Goal: Find specific page/section: Find specific page/section

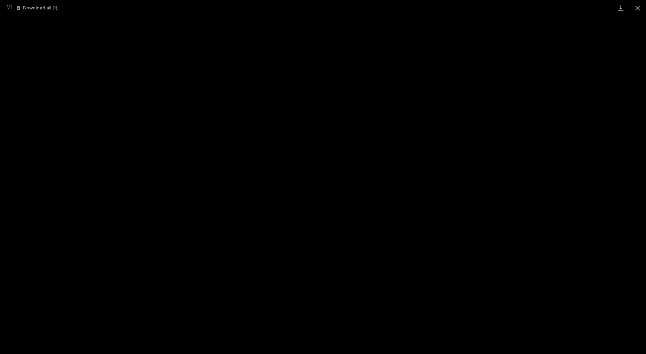
scroll to position [242, 0]
click at [640, 6] on button "Close gallery" at bounding box center [637, 8] width 17 height 16
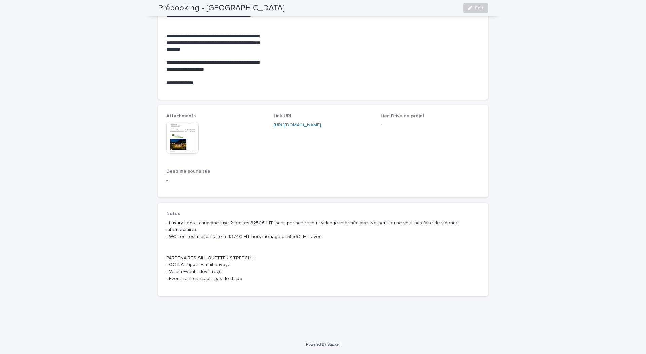
scroll to position [326, 0]
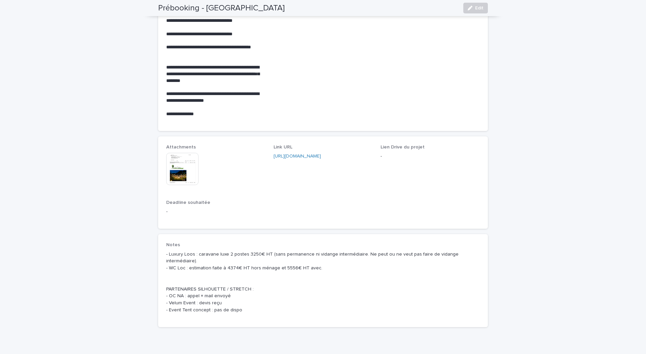
click at [185, 176] on img at bounding box center [182, 169] width 32 height 32
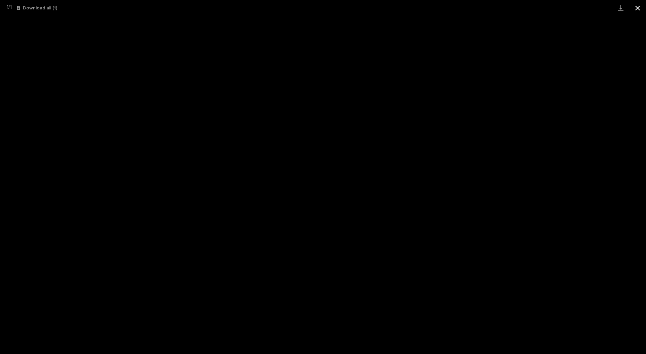
click at [638, 9] on button "Close gallery" at bounding box center [637, 8] width 17 height 16
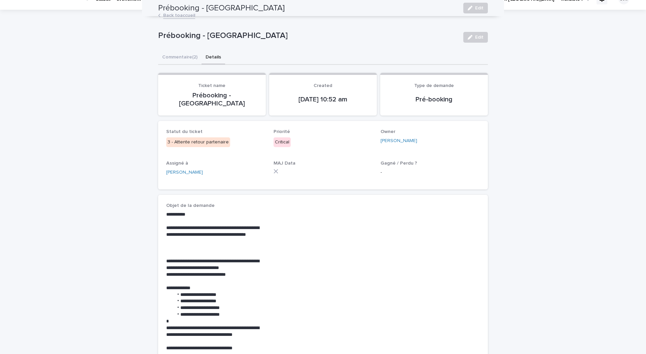
scroll to position [0, 0]
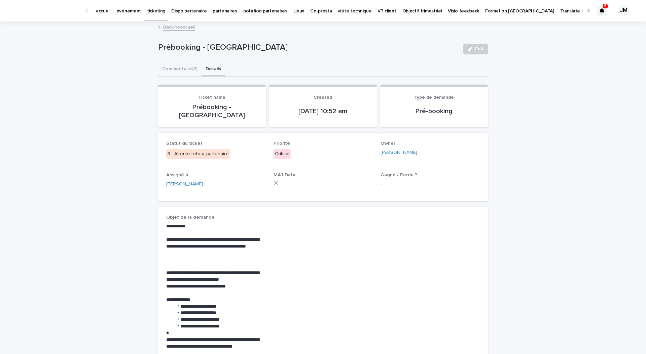
click at [606, 15] on div at bounding box center [601, 10] width 11 height 11
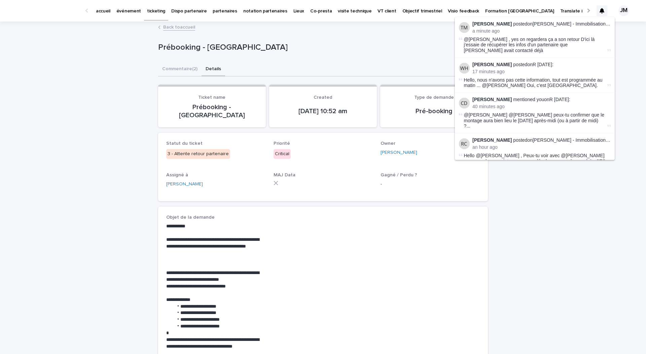
click at [562, 225] on div "**********" at bounding box center [323, 357] width 646 height 670
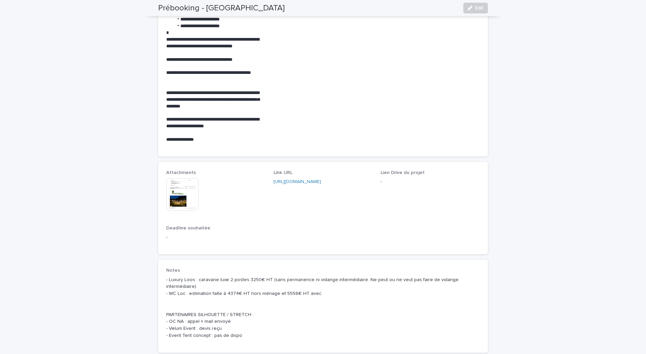
scroll to position [364, 0]
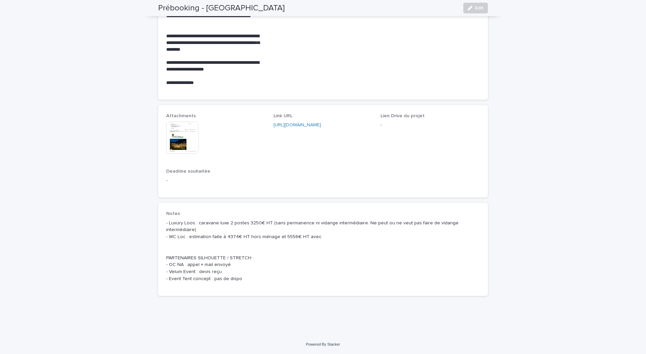
click at [184, 135] on img at bounding box center [182, 138] width 32 height 32
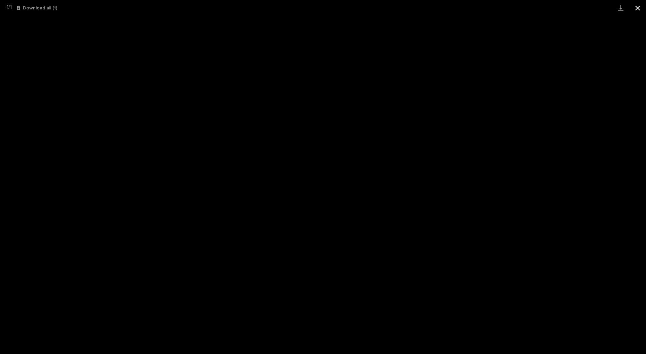
click at [640, 5] on button "Close gallery" at bounding box center [637, 8] width 17 height 16
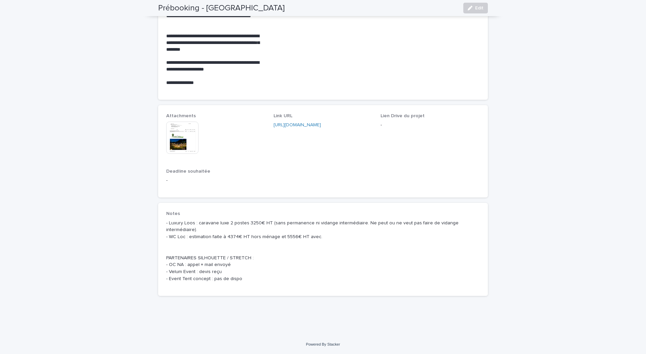
click at [111, 209] on div "**********" at bounding box center [323, 0] width 646 height 670
click at [130, 243] on div "**********" at bounding box center [323, 0] width 646 height 670
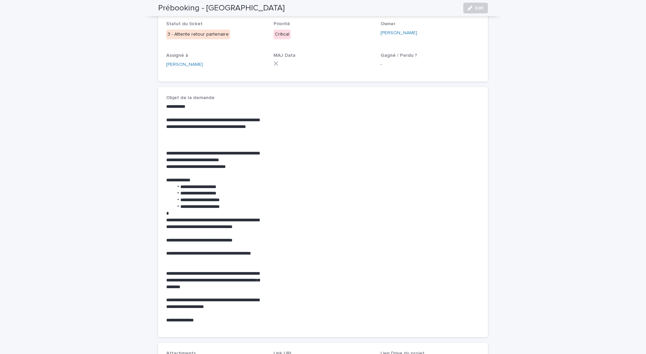
scroll to position [0, 0]
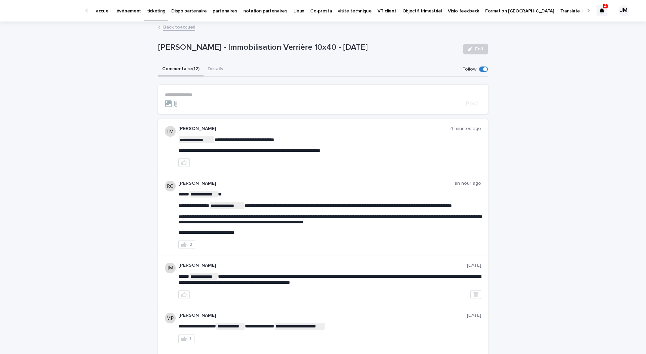
click at [603, 8] on icon at bounding box center [601, 10] width 5 height 5
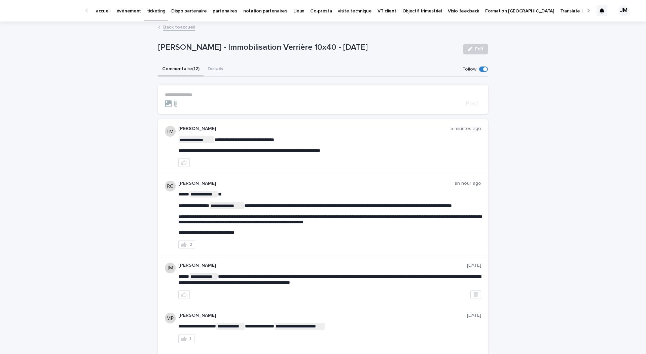
click at [175, 26] on link "Back to accueil" at bounding box center [179, 27] width 32 height 8
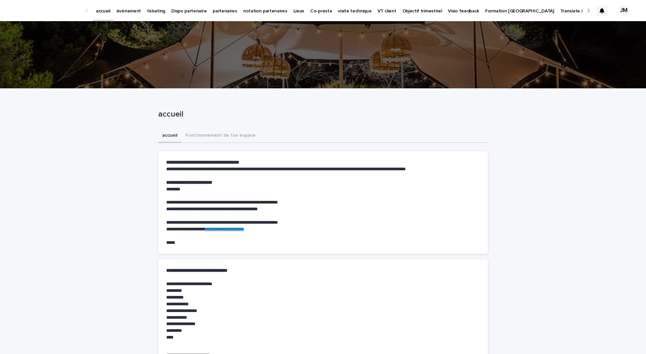
click at [149, 13] on p "ticketing" at bounding box center [156, 7] width 18 height 14
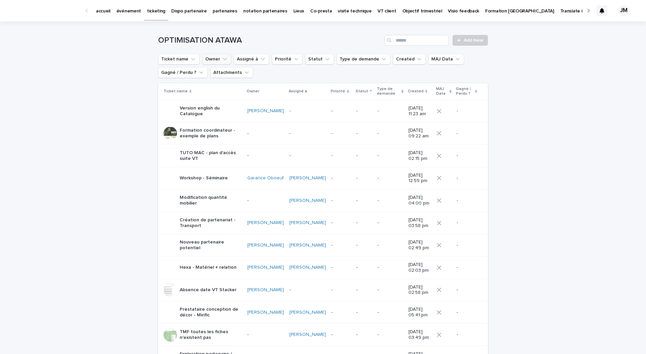
click at [221, 60] on icon "Owner" at bounding box center [224, 59] width 7 height 7
type input "******"
click at [223, 102] on p "[PERSON_NAME]" at bounding box center [242, 102] width 71 height 5
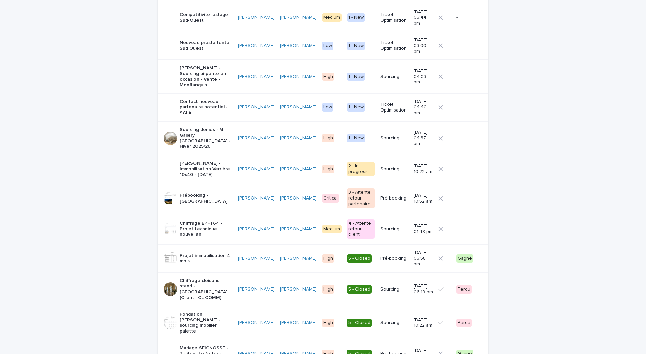
scroll to position [200, 0]
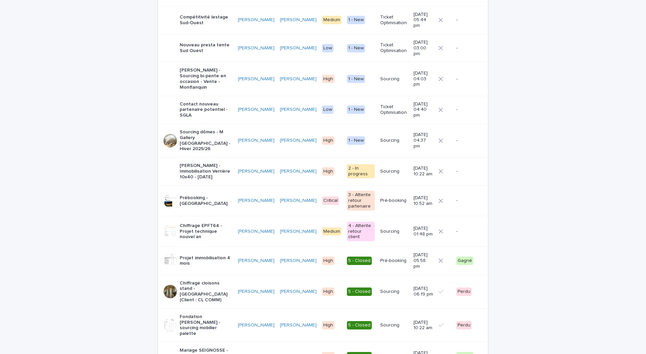
click at [107, 187] on div "Loading... Saving… Loading... Saving… OPTIMISATION ATAWA Add New Ticket name Ow…" at bounding box center [323, 323] width 646 height 1005
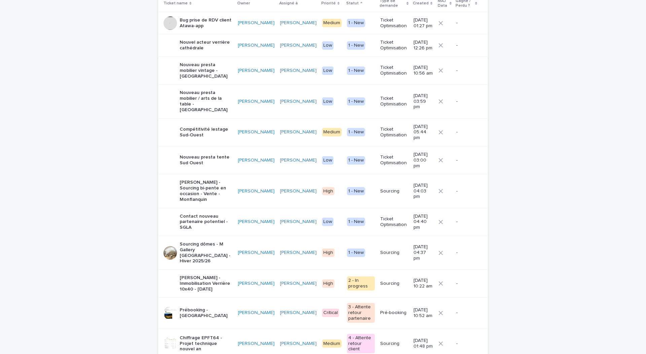
scroll to position [85, 0]
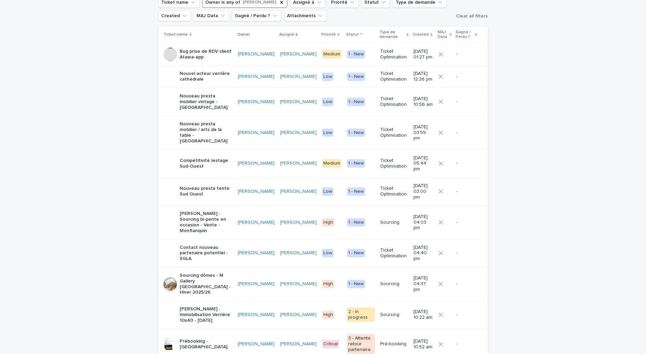
scroll to position [45, 0]
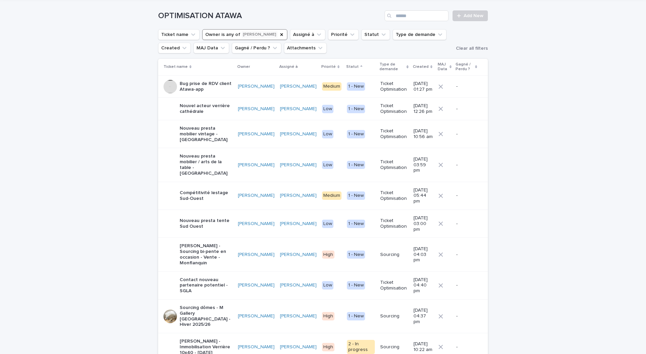
scroll to position [23, 0]
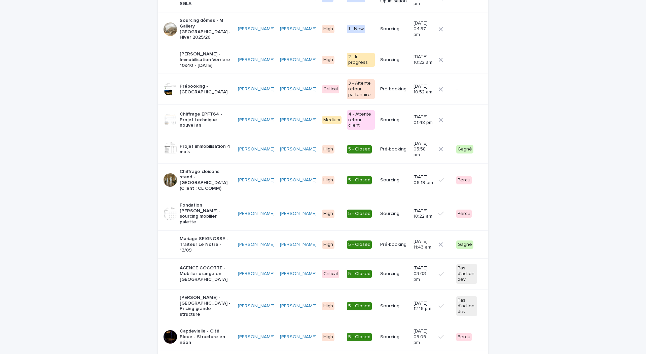
scroll to position [322, 0]
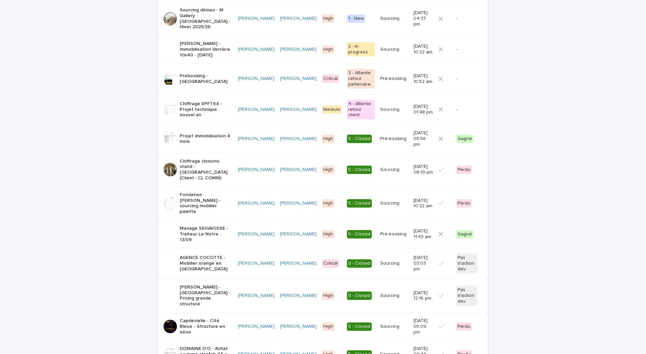
click at [521, 188] on div "Loading... Saving… Loading... Saving… OPTIMISATION ATAWA Add New Ticket name Ow…" at bounding box center [323, 201] width 646 height 1005
click at [107, 190] on div "Loading... Saving… Loading... Saving… OPTIMISATION ATAWA Add New Ticket name Ow…" at bounding box center [323, 201] width 646 height 1005
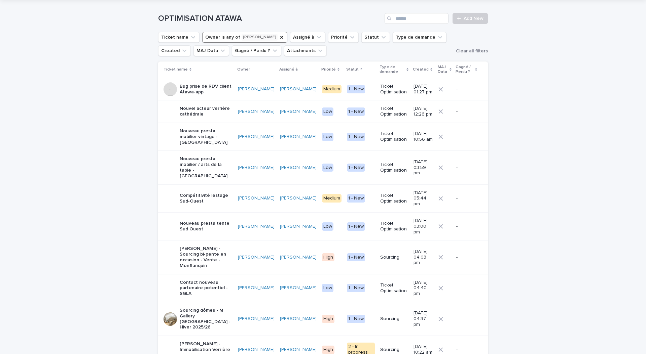
scroll to position [0, 0]
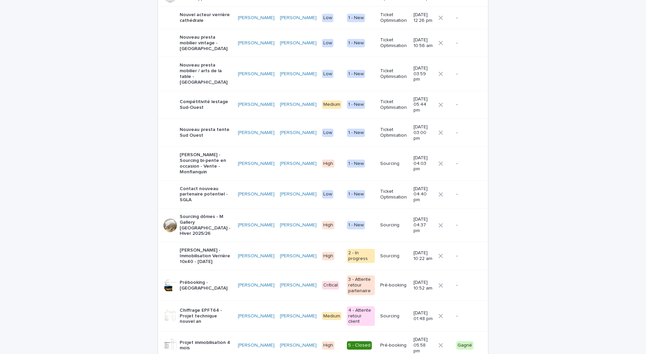
scroll to position [139, 0]
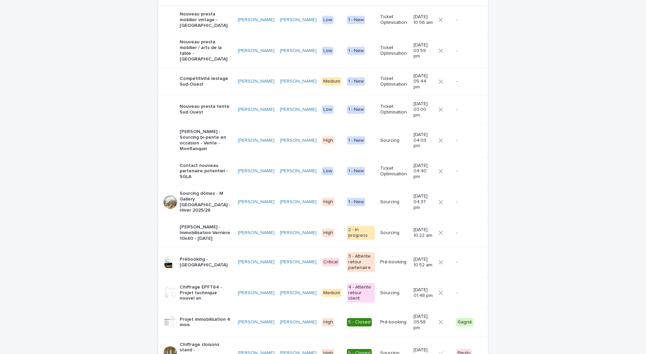
click at [220, 257] on p "Prébooking - [GEOGRAPHIC_DATA]" at bounding box center [206, 262] width 53 height 11
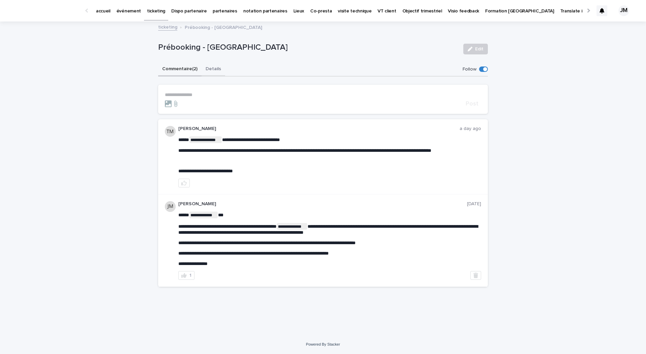
click at [213, 68] on button "Details" at bounding box center [213, 70] width 24 height 14
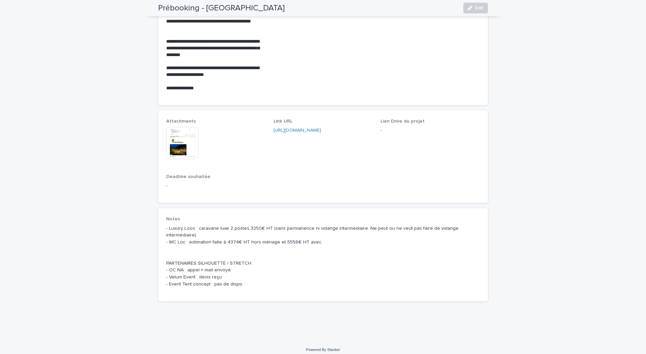
scroll to position [358, 0]
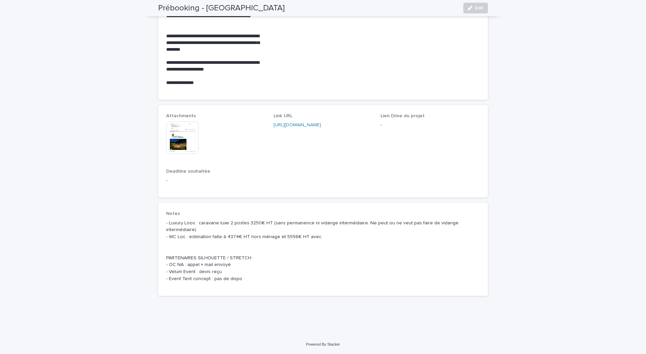
click at [180, 144] on img at bounding box center [182, 138] width 32 height 32
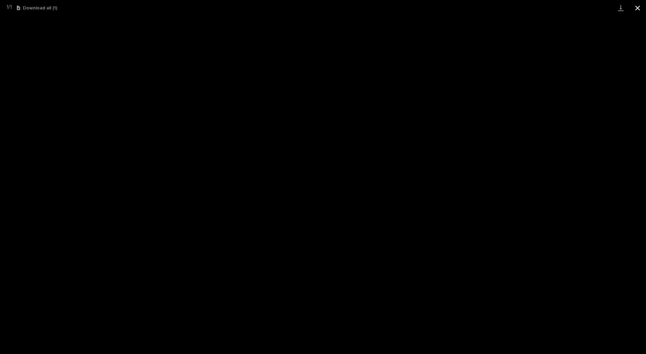
click at [638, 6] on button "Close gallery" at bounding box center [637, 8] width 17 height 16
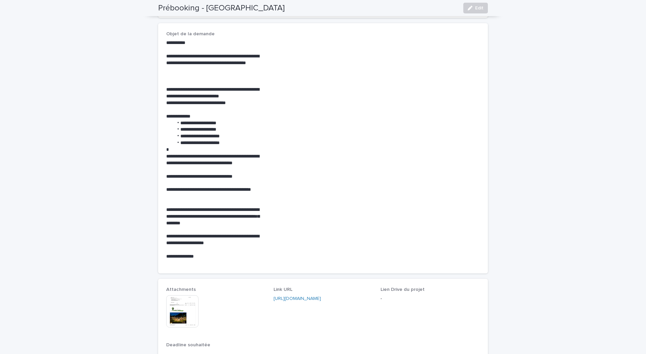
scroll to position [0, 0]
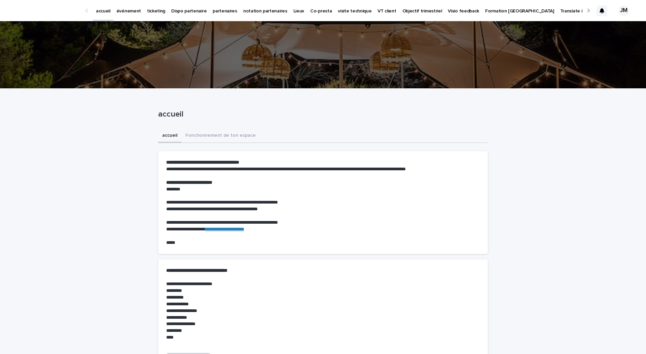
click at [604, 8] on icon at bounding box center [601, 10] width 5 height 5
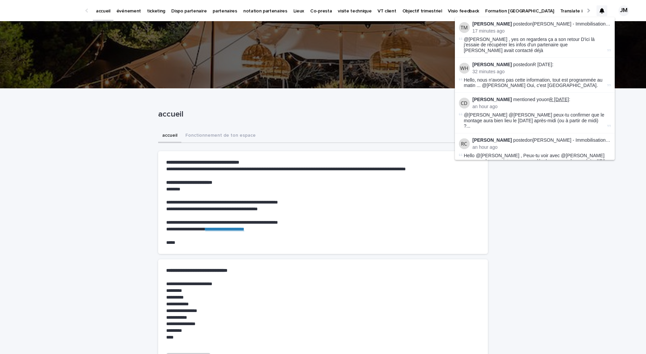
click at [553, 97] on link "R [DATE]" at bounding box center [559, 99] width 20 height 5
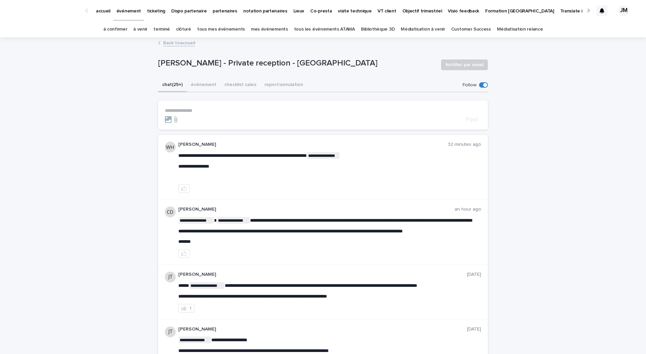
click at [597, 11] on div at bounding box center [601, 10] width 11 height 11
